Goal: Information Seeking & Learning: Learn about a topic

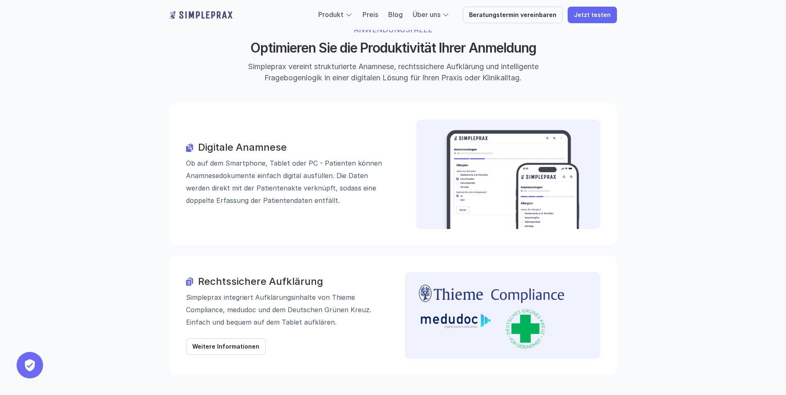
scroll to position [871, 0]
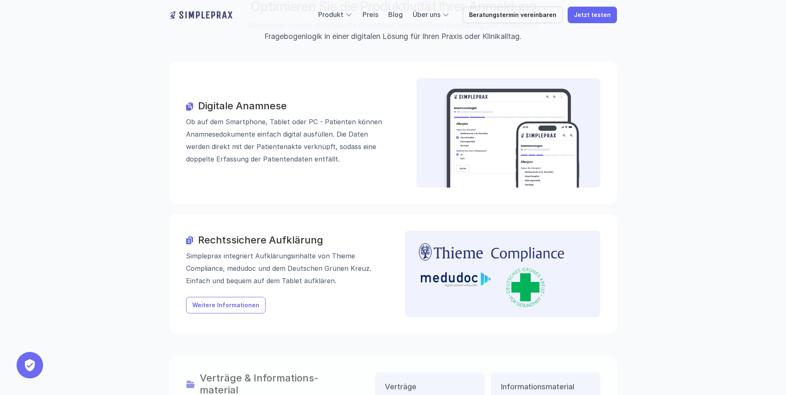
click at [230, 297] on link "Weitere Informationen" at bounding box center [226, 305] width 80 height 17
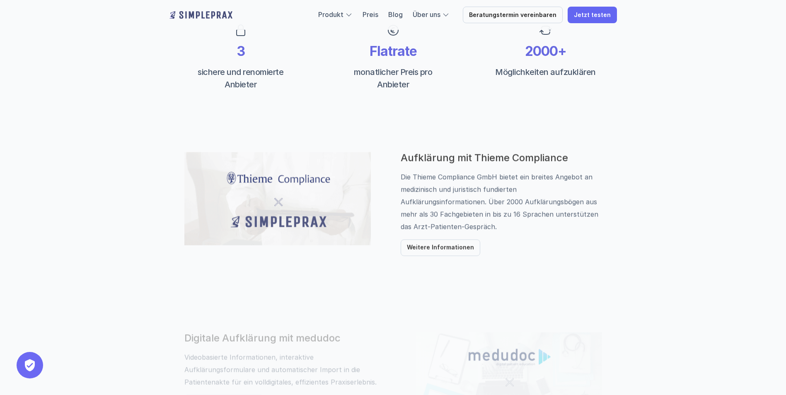
scroll to position [332, 0]
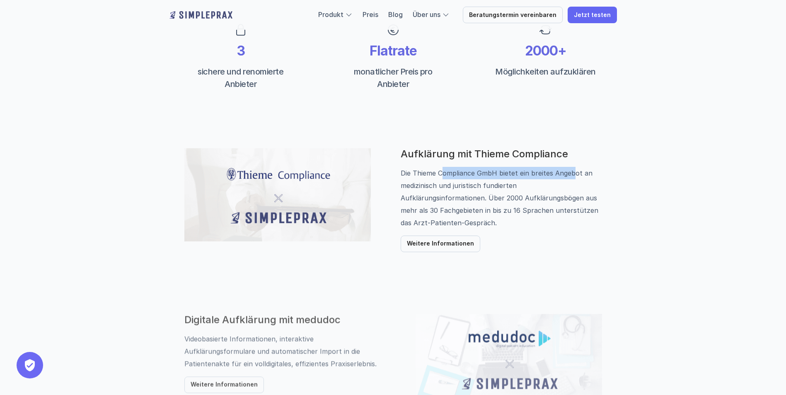
drag, startPoint x: 443, startPoint y: 174, endPoint x: 576, endPoint y: 171, distance: 132.7
click at [576, 171] on p "Die Thieme Compliance GmbH bietet ein breites Angebot an medizinisch und jurist…" at bounding box center [501, 179] width 201 height 25
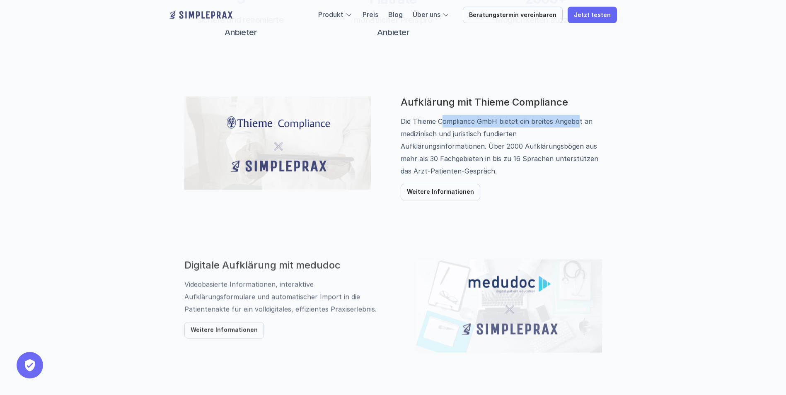
scroll to position [415, 0]
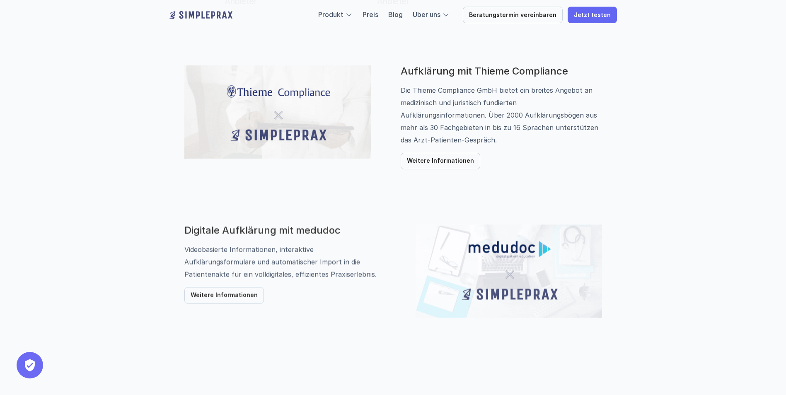
click at [673, 128] on div "Produkt Preis Blog Über uns Beratungstermin vereinbaren Jetzt testen FEATURE Au…" at bounding box center [393, 256] width 786 height 1342
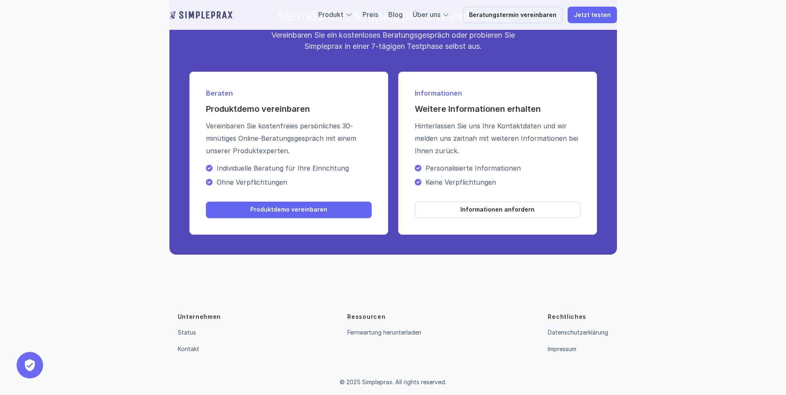
scroll to position [947, 0]
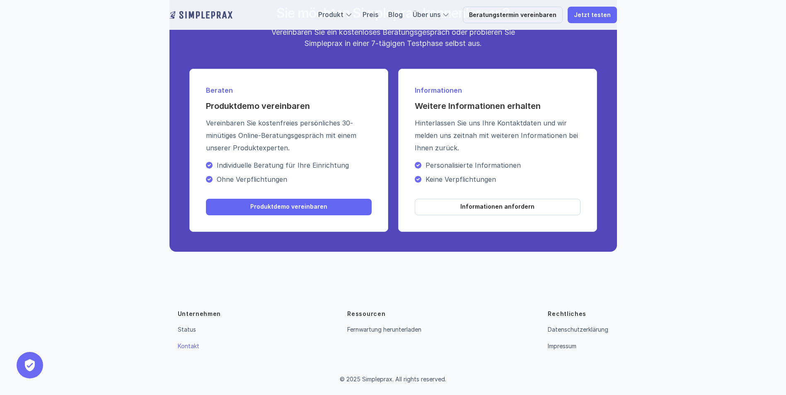
click at [192, 346] on link "Kontakt" at bounding box center [189, 346] width 22 height 7
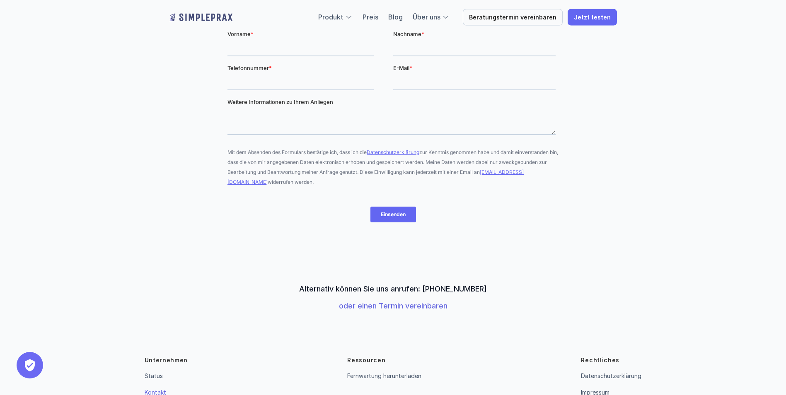
scroll to position [199, 0]
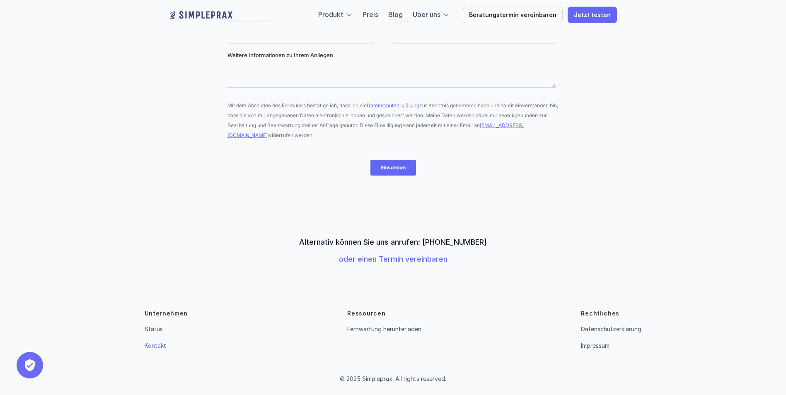
click at [163, 314] on p "Unternehmen" at bounding box center [167, 314] width 44 height 8
click at [158, 330] on link "Status" at bounding box center [154, 329] width 18 height 7
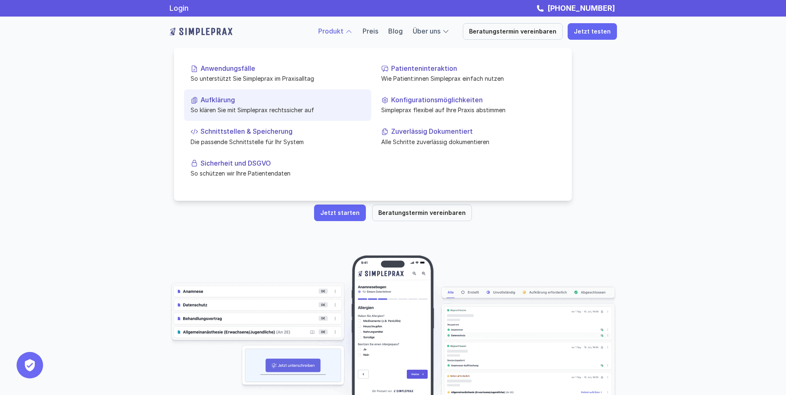
click at [229, 101] on p "Aufklärung" at bounding box center [283, 100] width 164 height 8
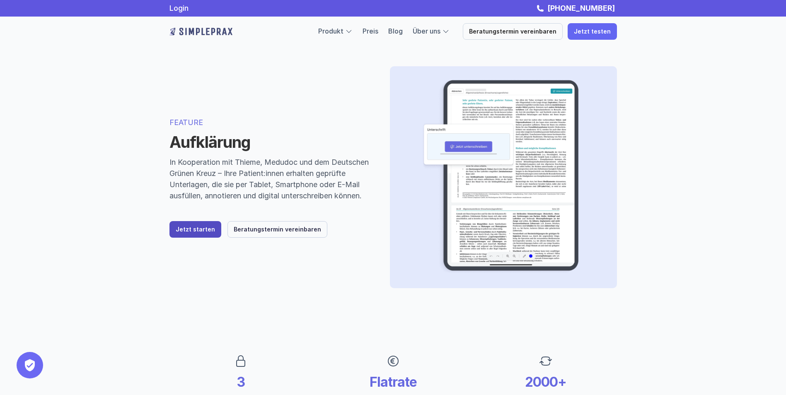
click at [202, 233] on p "Jetzt starten" at bounding box center [195, 229] width 39 height 7
